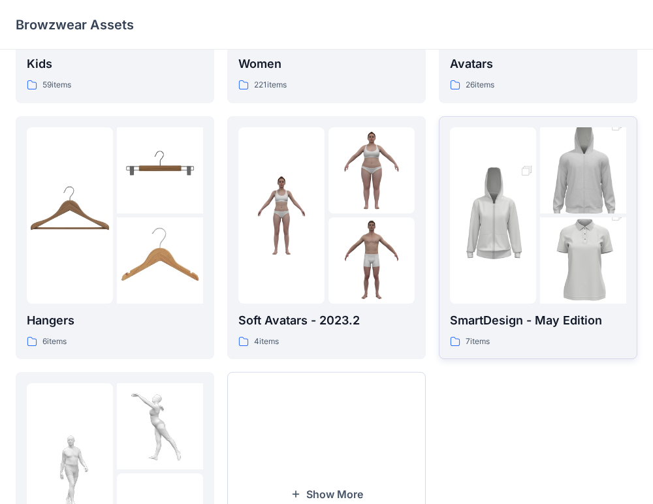
scroll to position [354, 0]
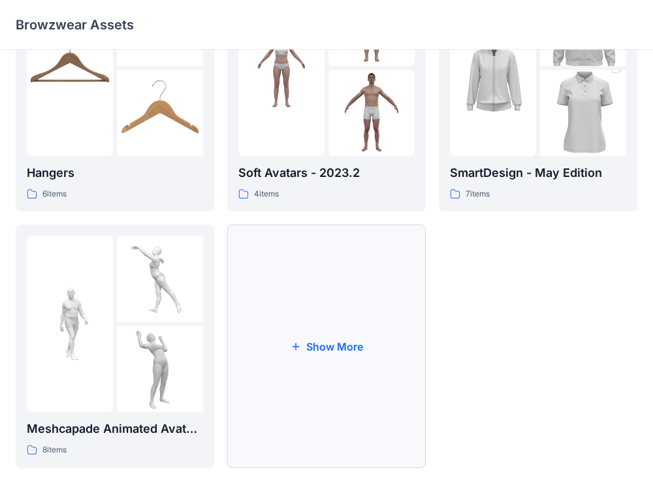
click at [312, 348] on button "Show More" at bounding box center [326, 347] width 199 height 244
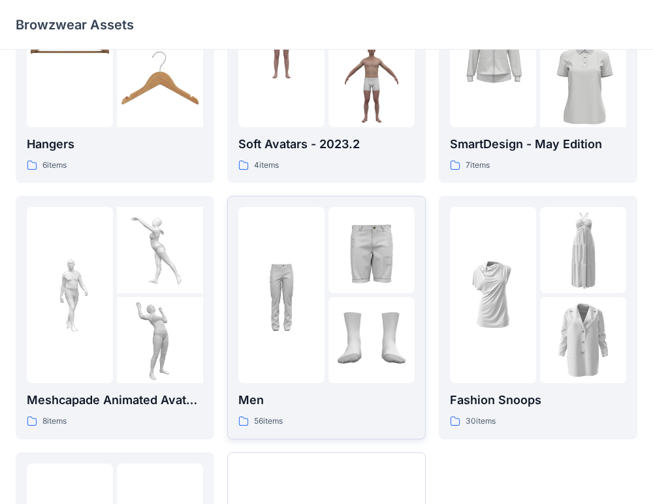
scroll to position [384, 0]
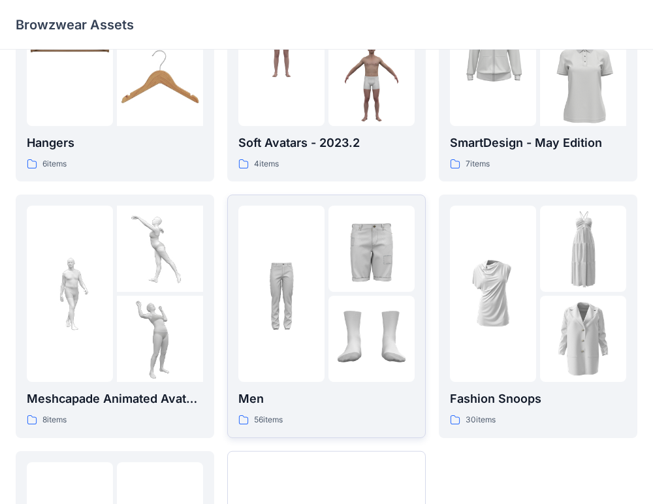
click at [307, 284] on img at bounding box center [282, 294] width 86 height 86
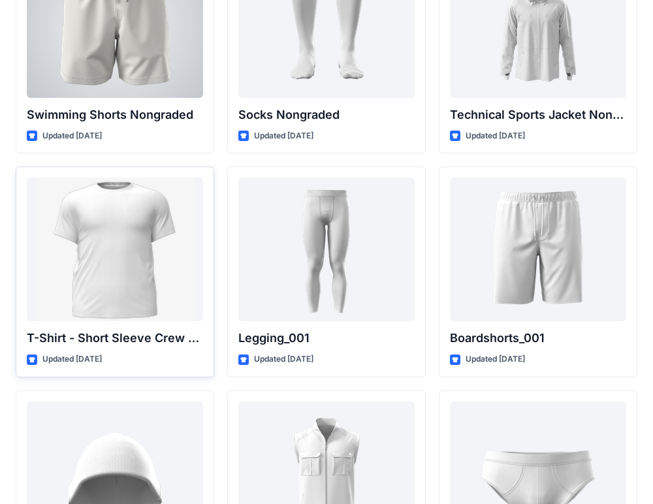
scroll to position [2138, 0]
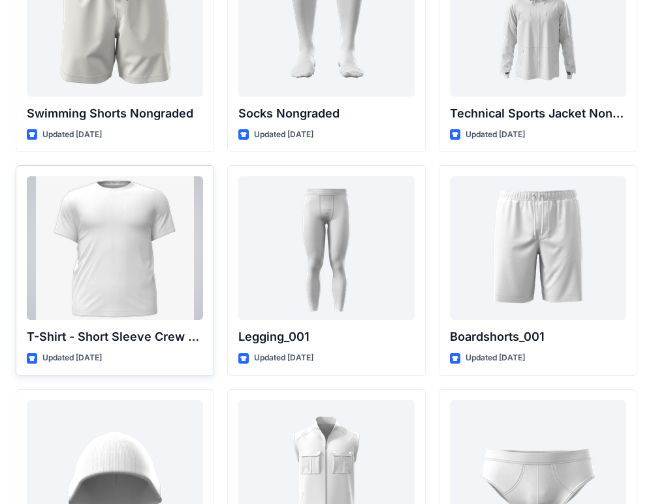
click at [120, 251] on div at bounding box center [115, 248] width 176 height 144
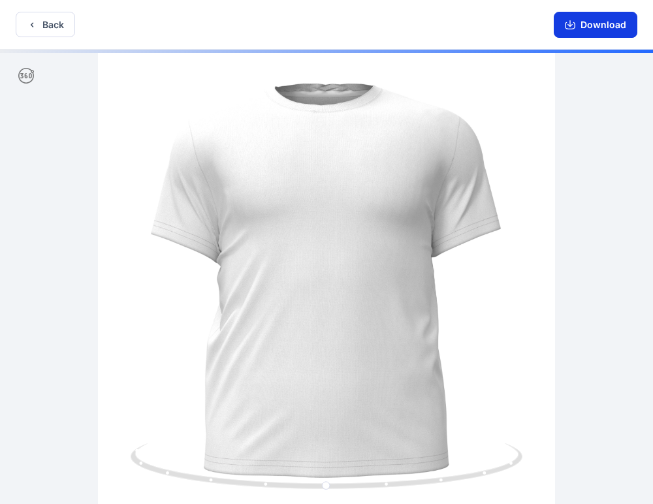
click at [586, 28] on button "Download" at bounding box center [596, 25] width 84 height 26
click at [581, 20] on button "Download" at bounding box center [596, 25] width 84 height 26
